Goal: Task Accomplishment & Management: Use online tool/utility

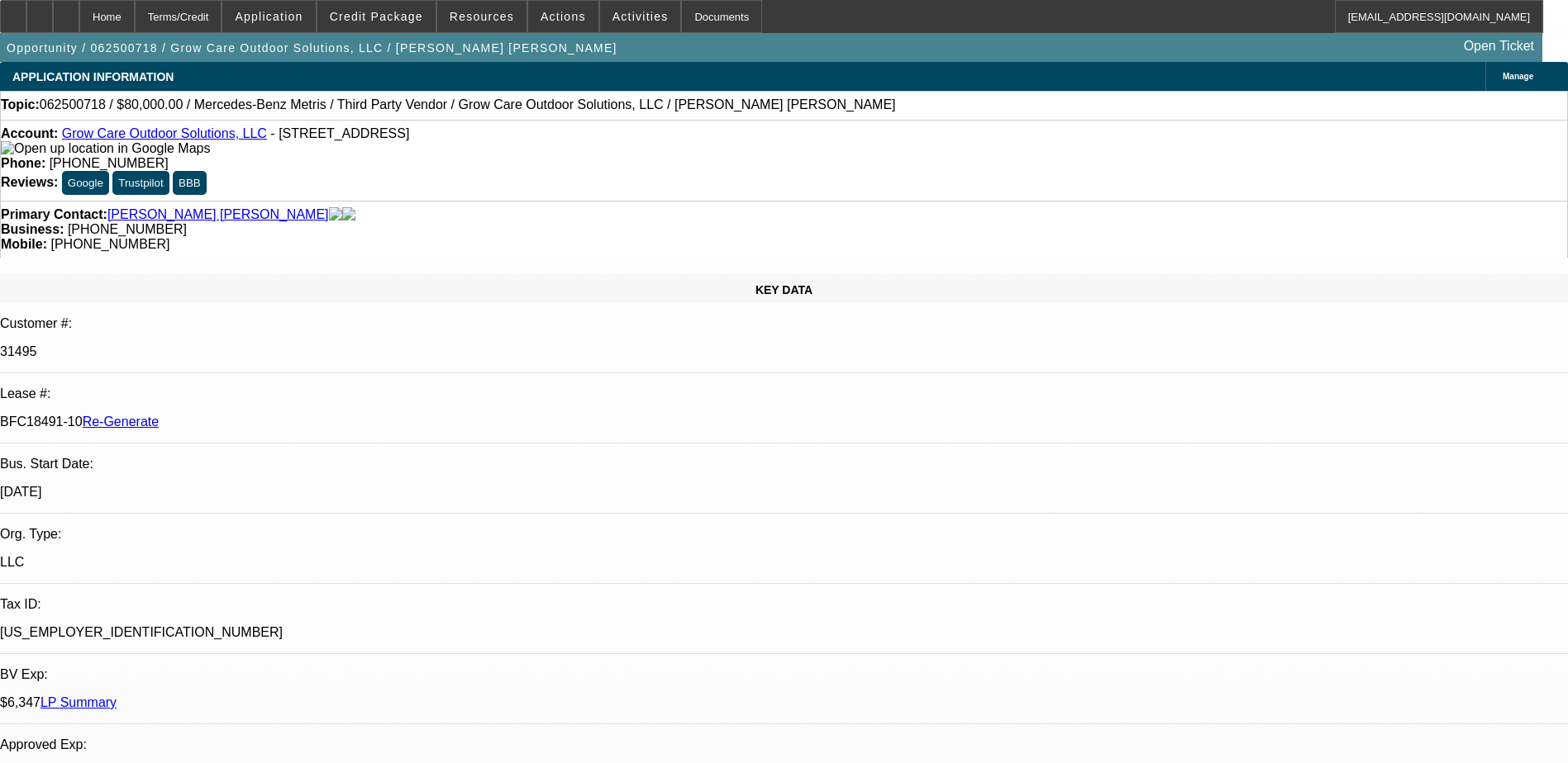
select select "3"
select select "0"
select select "6"
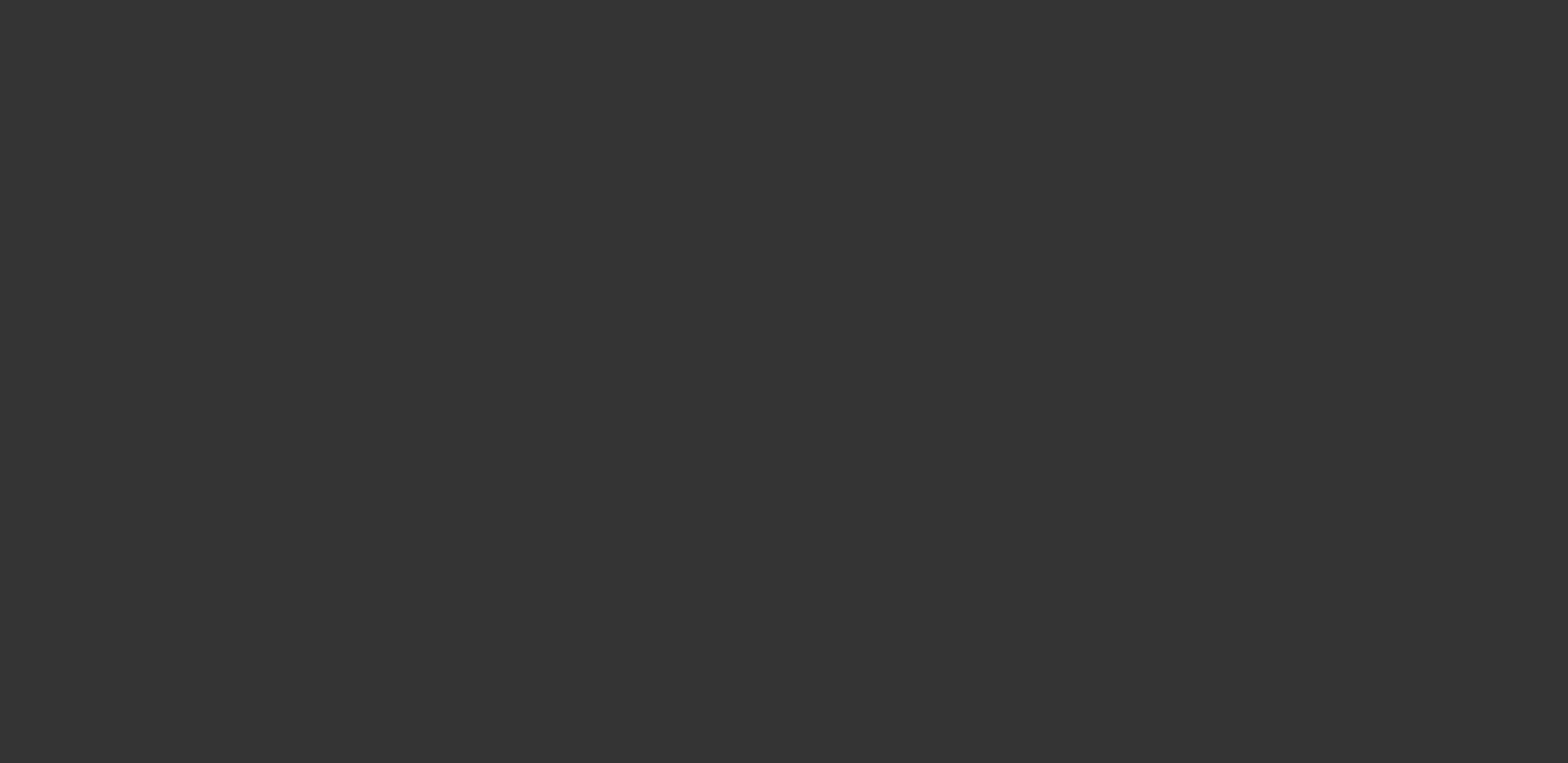
select select "4"
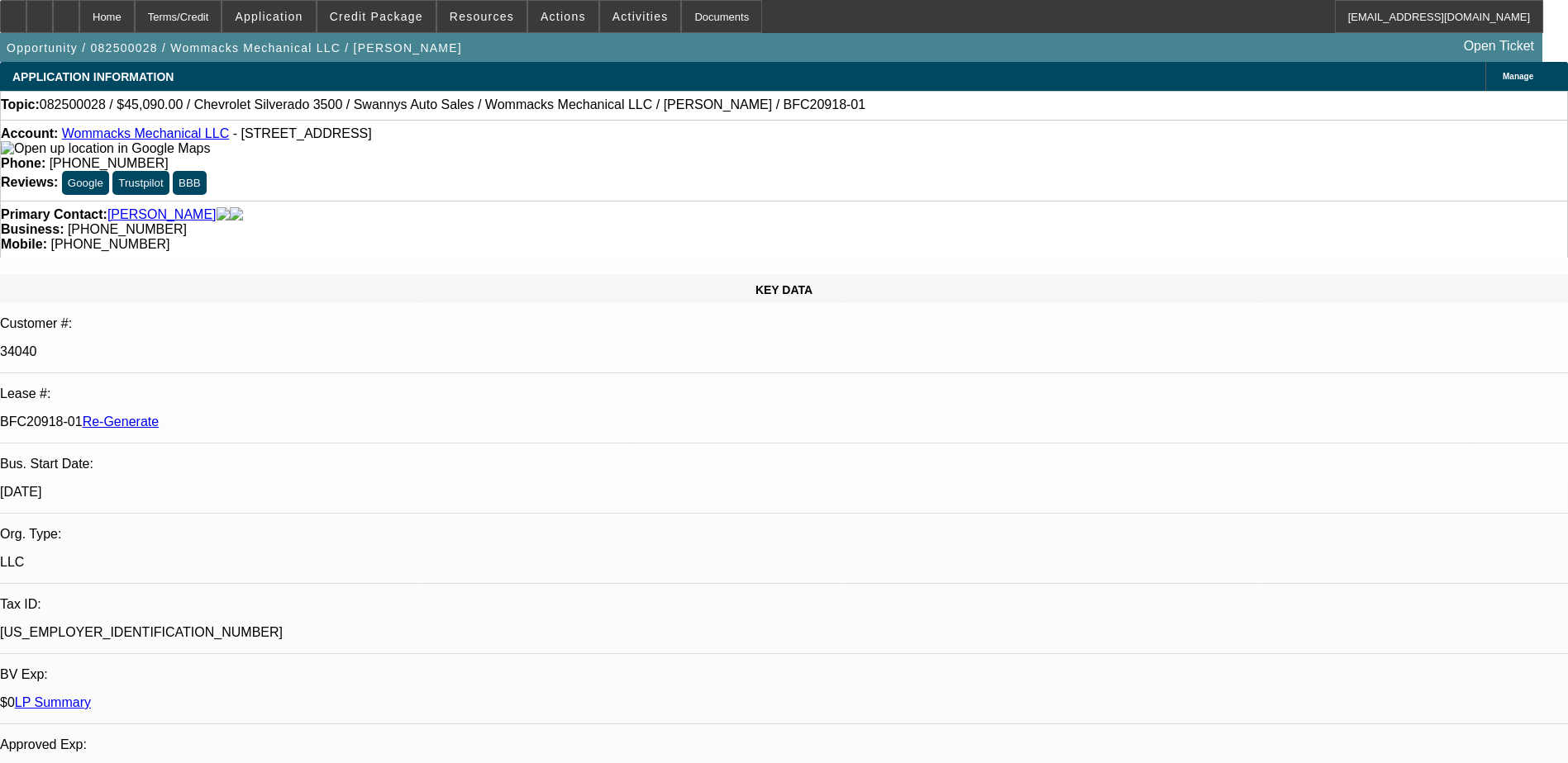
select select "0"
select select "2"
select select "0"
select select "6"
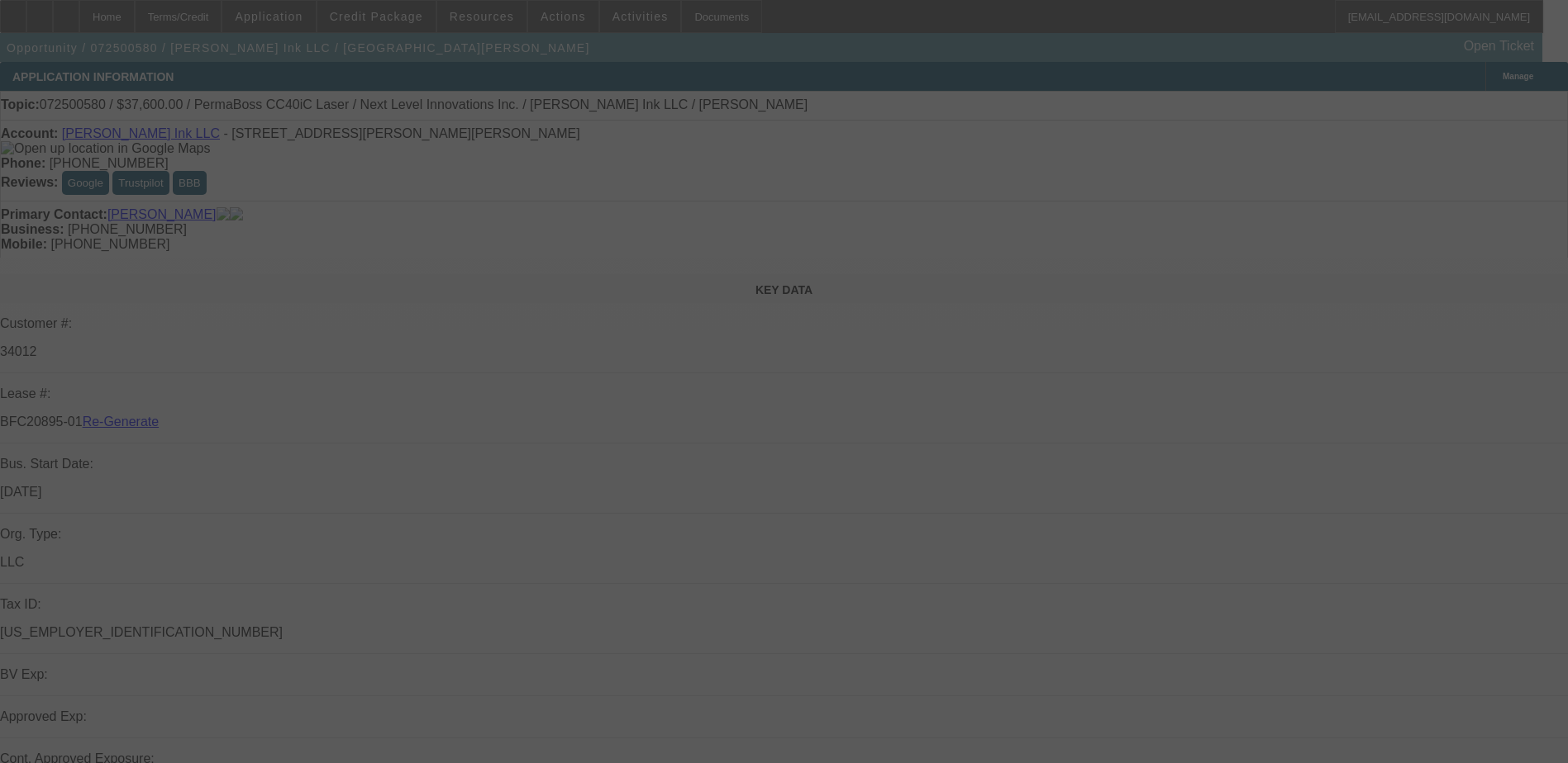
select select "3"
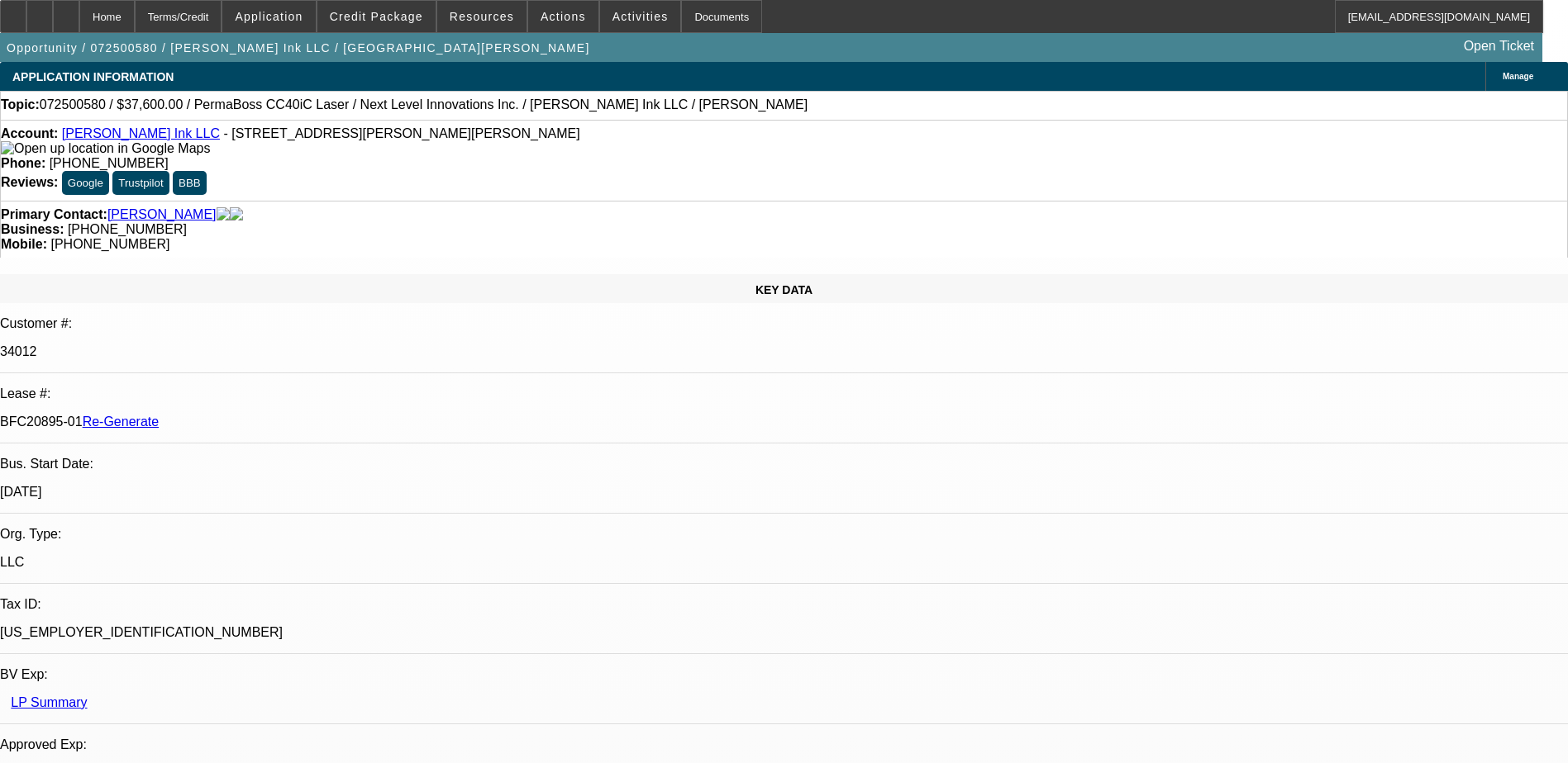
select select "0"
select select "1"
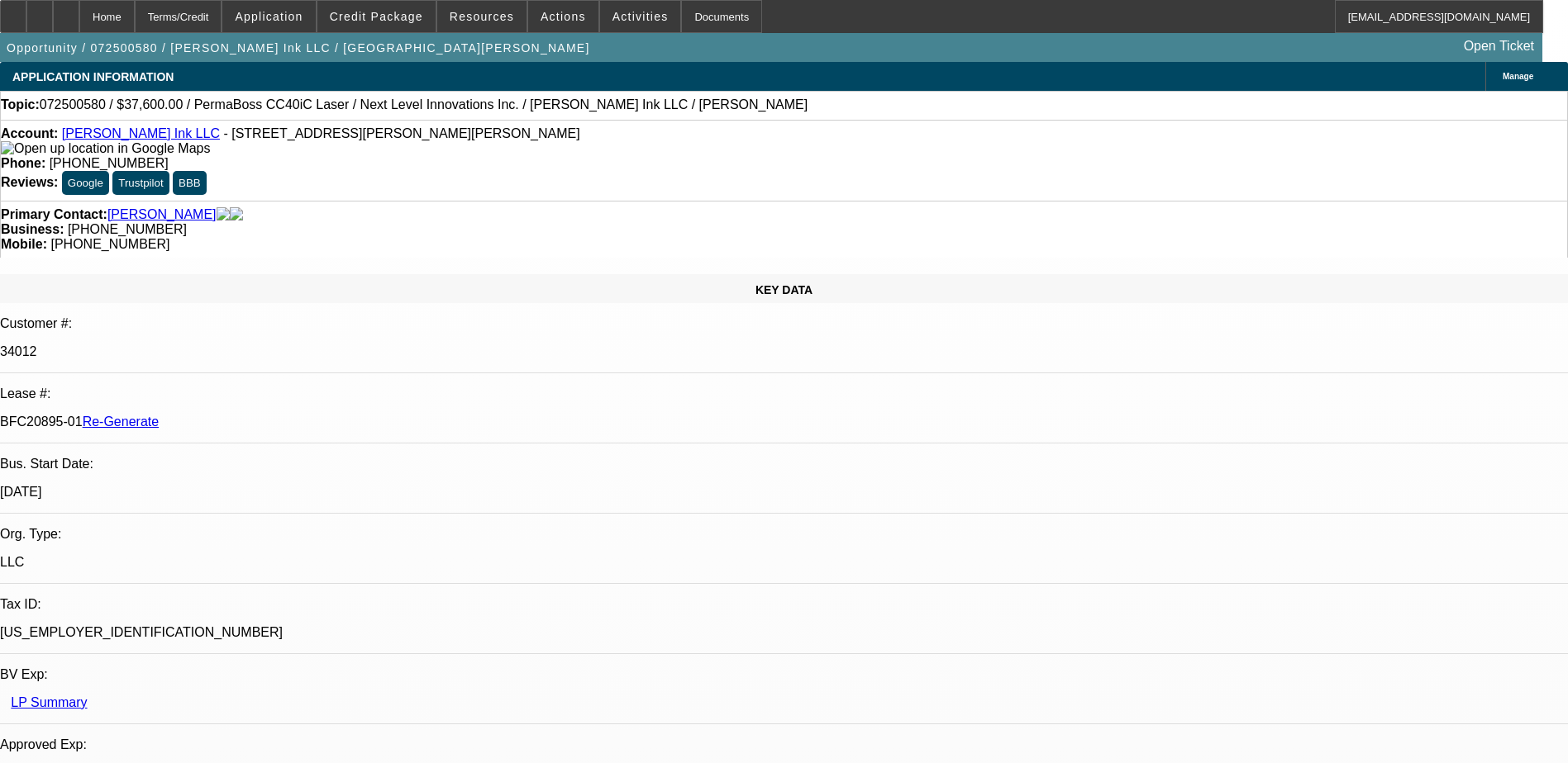
select select "6"
click at [686, 18] on div "Documents" at bounding box center [721, 16] width 81 height 33
click at [221, 345] on p "34012" at bounding box center [784, 352] width 1568 height 15
copy p "34012"
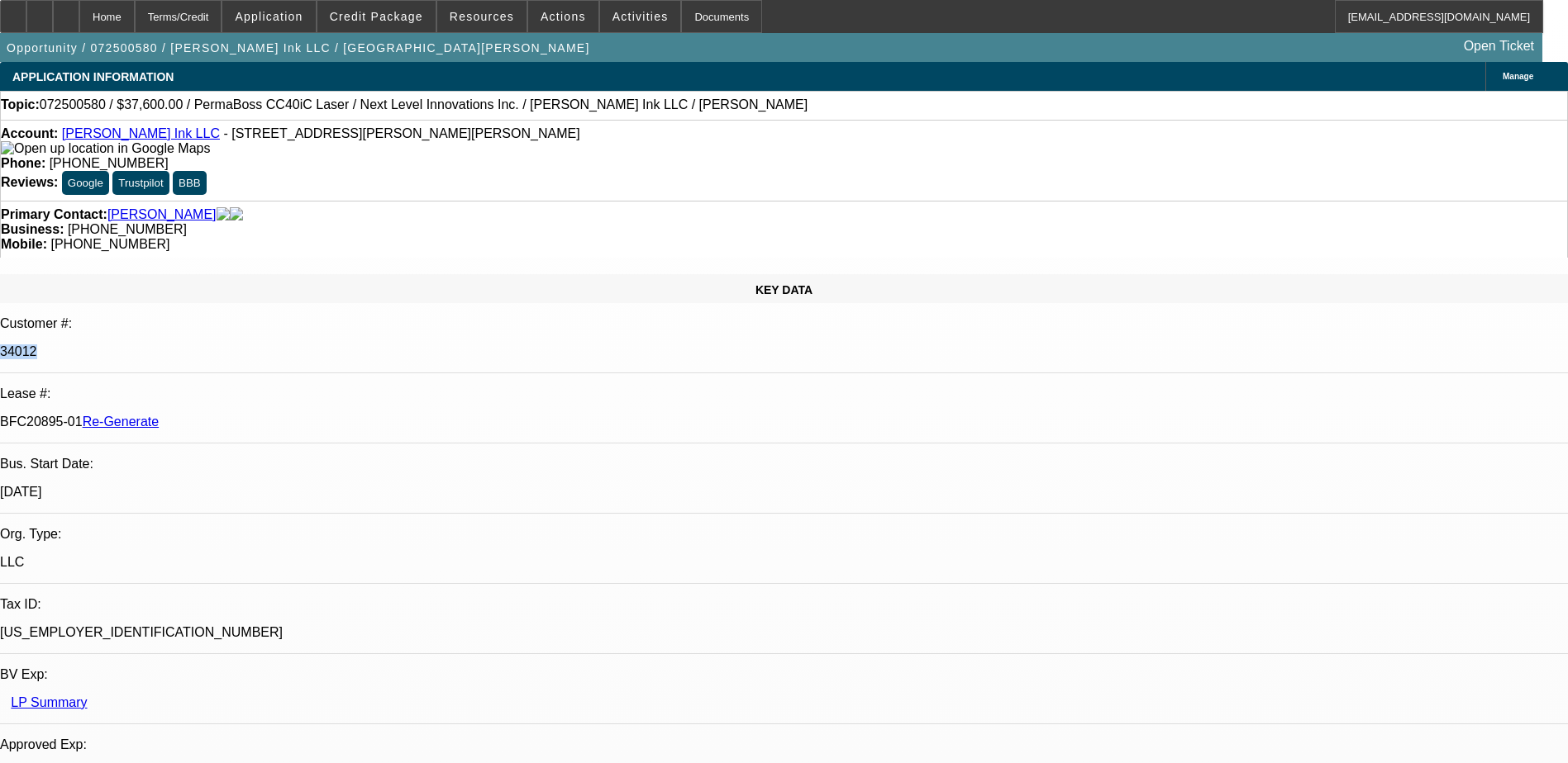
drag, startPoint x: 192, startPoint y: 279, endPoint x: 260, endPoint y: 279, distance: 68.0
click at [260, 414] on div "BFC20895-01 Re-Generate" at bounding box center [784, 422] width 1568 height 15
copy p "BFC20895-01"
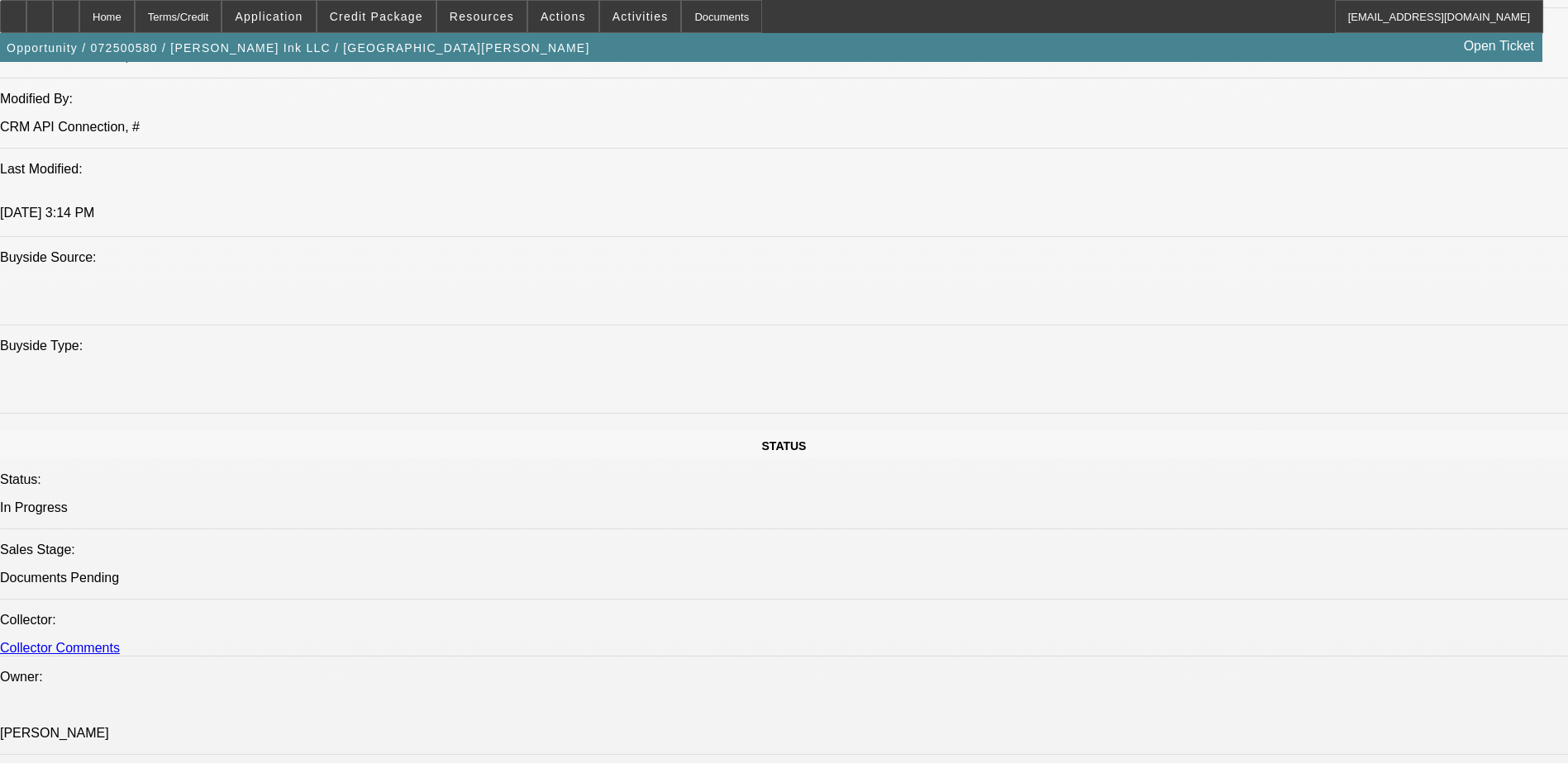
scroll to position [1652, 0]
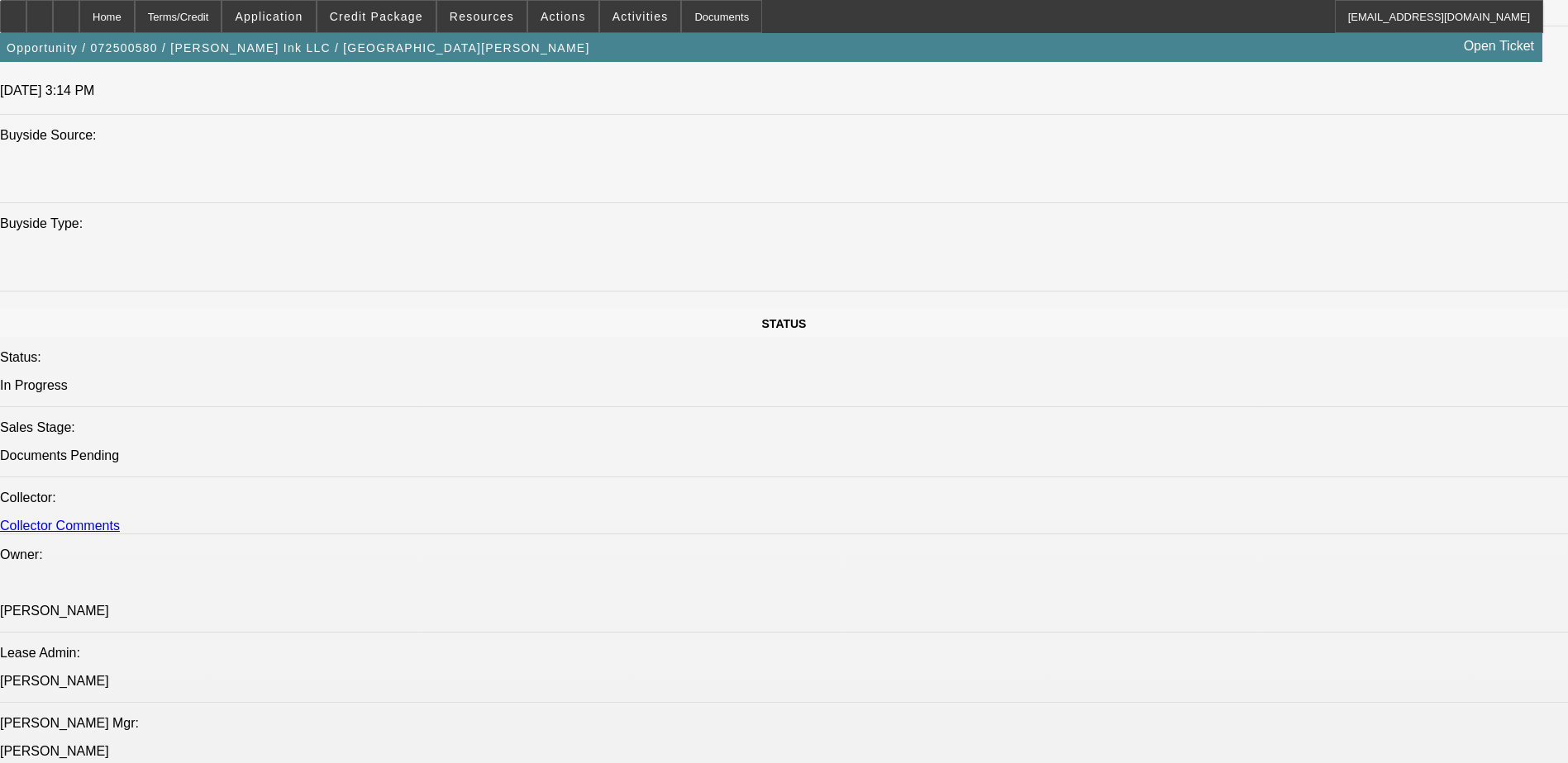
click at [621, 21] on span "Activities" at bounding box center [640, 16] width 56 height 13
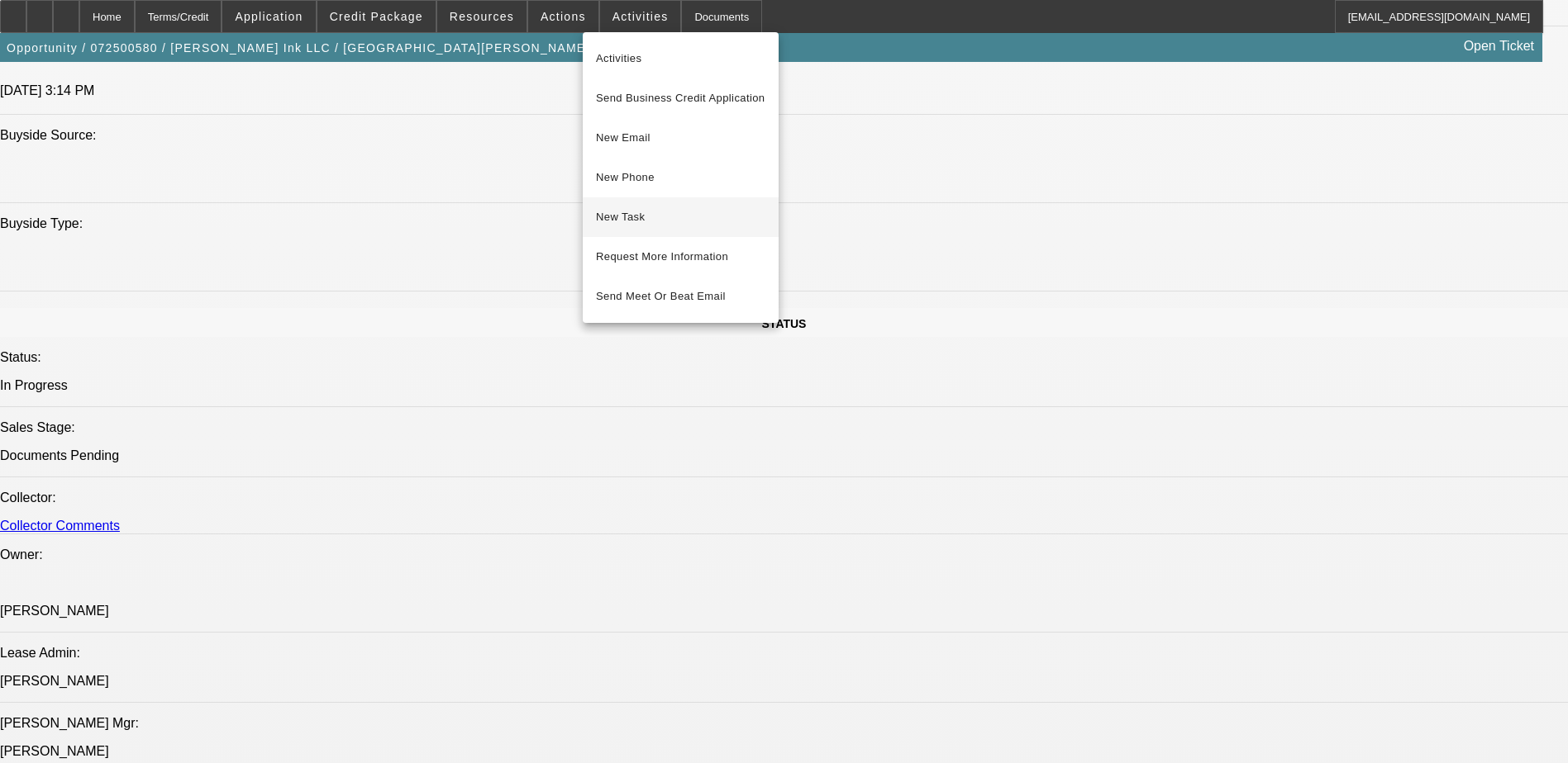
click at [629, 217] on span "New Task" at bounding box center [680, 217] width 169 height 20
